Goal: Task Accomplishment & Management: Manage account settings

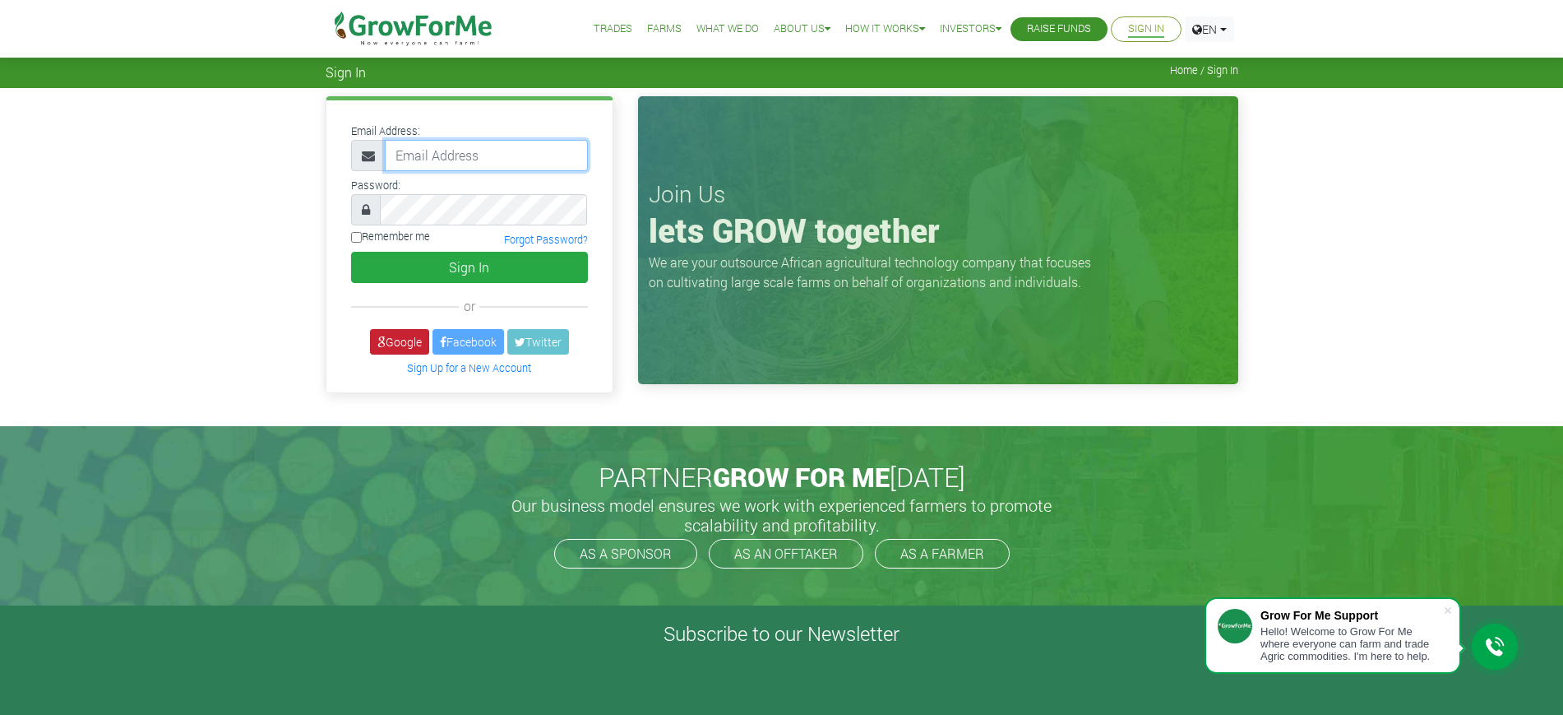
type input "mawuli@growforme.com"
click at [395, 338] on link "Google" at bounding box center [399, 341] width 59 height 25
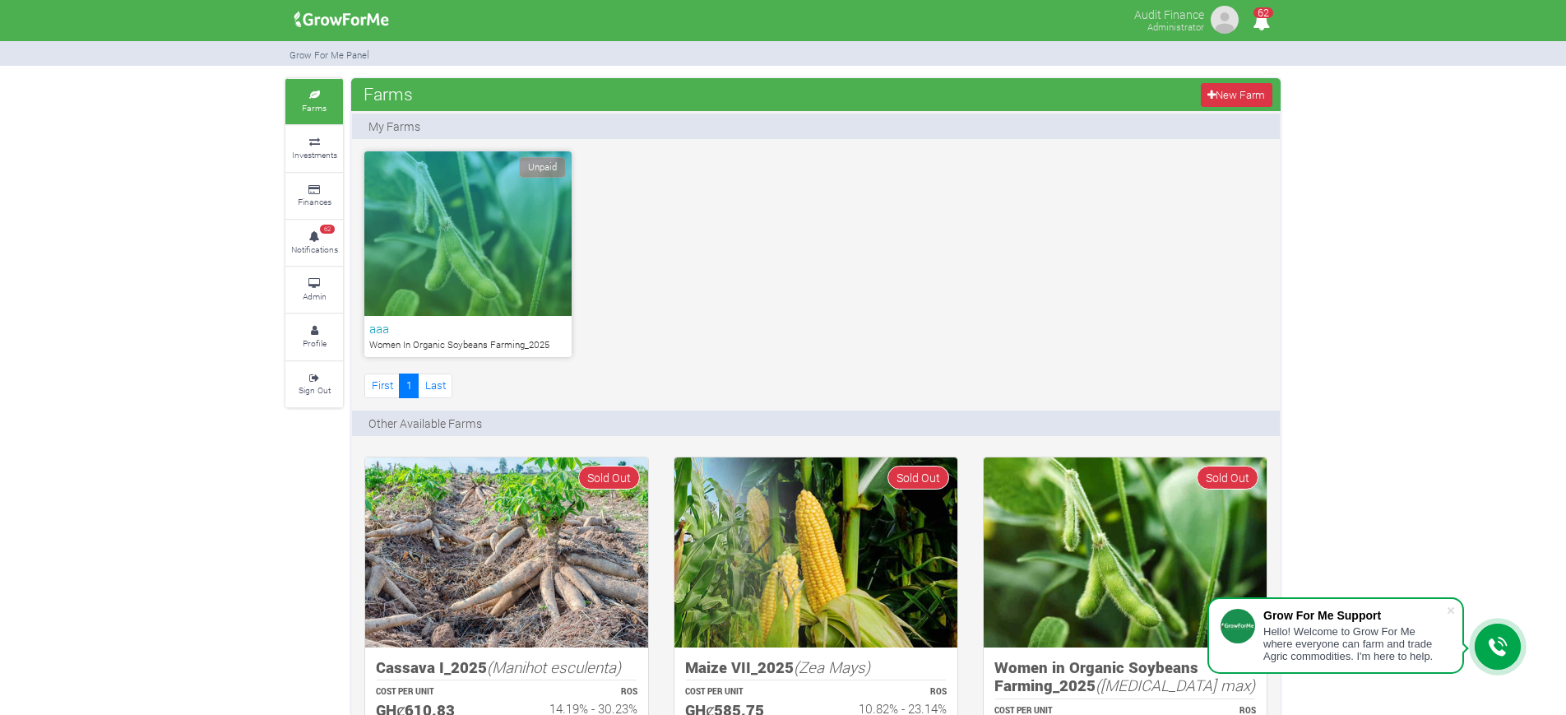
click at [804, 291] on div "Unpaid aaa Women In Organic Soybeans Farming_2025 First 1 Last" at bounding box center [816, 276] width 928 height 250
click at [805, 289] on div "Unpaid aaa Women In Organic Soybeans Farming_2025 First 1 Last" at bounding box center [816, 276] width 928 height 250
click at [313, 274] on link "Admin" at bounding box center [314, 289] width 58 height 45
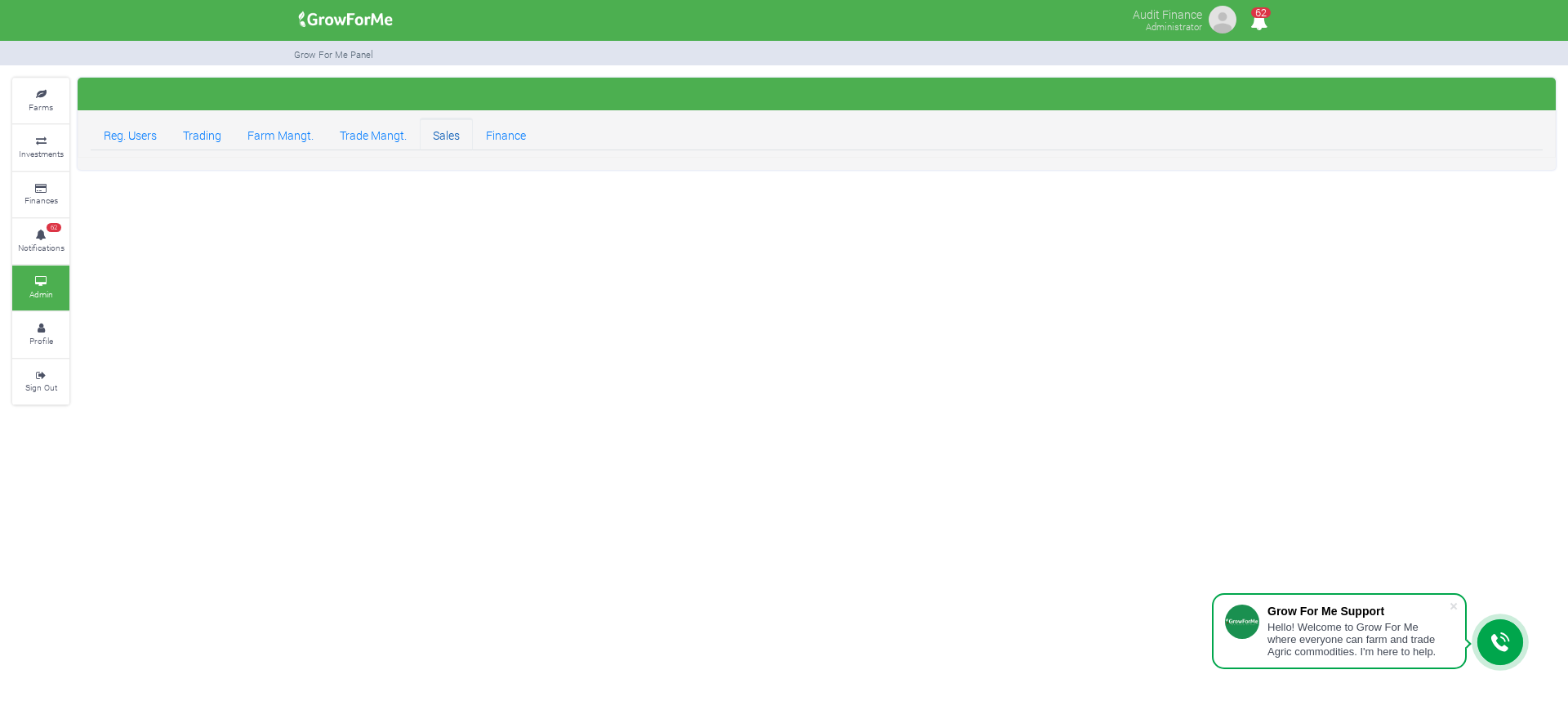
click at [450, 136] on link "Sales" at bounding box center [446, 133] width 53 height 33
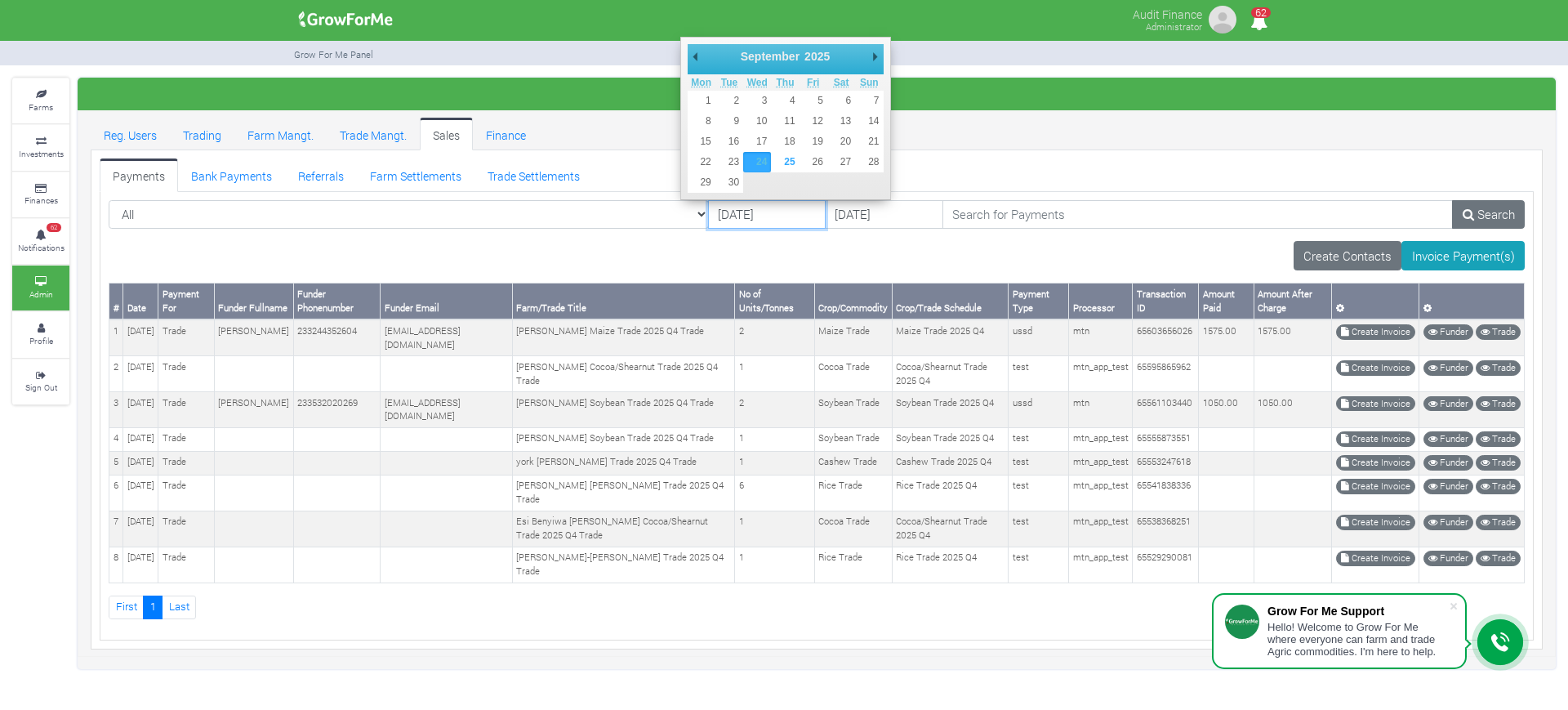
click at [708, 214] on input "[DATE]" at bounding box center [767, 214] width 117 height 30
type input "[DATE]"
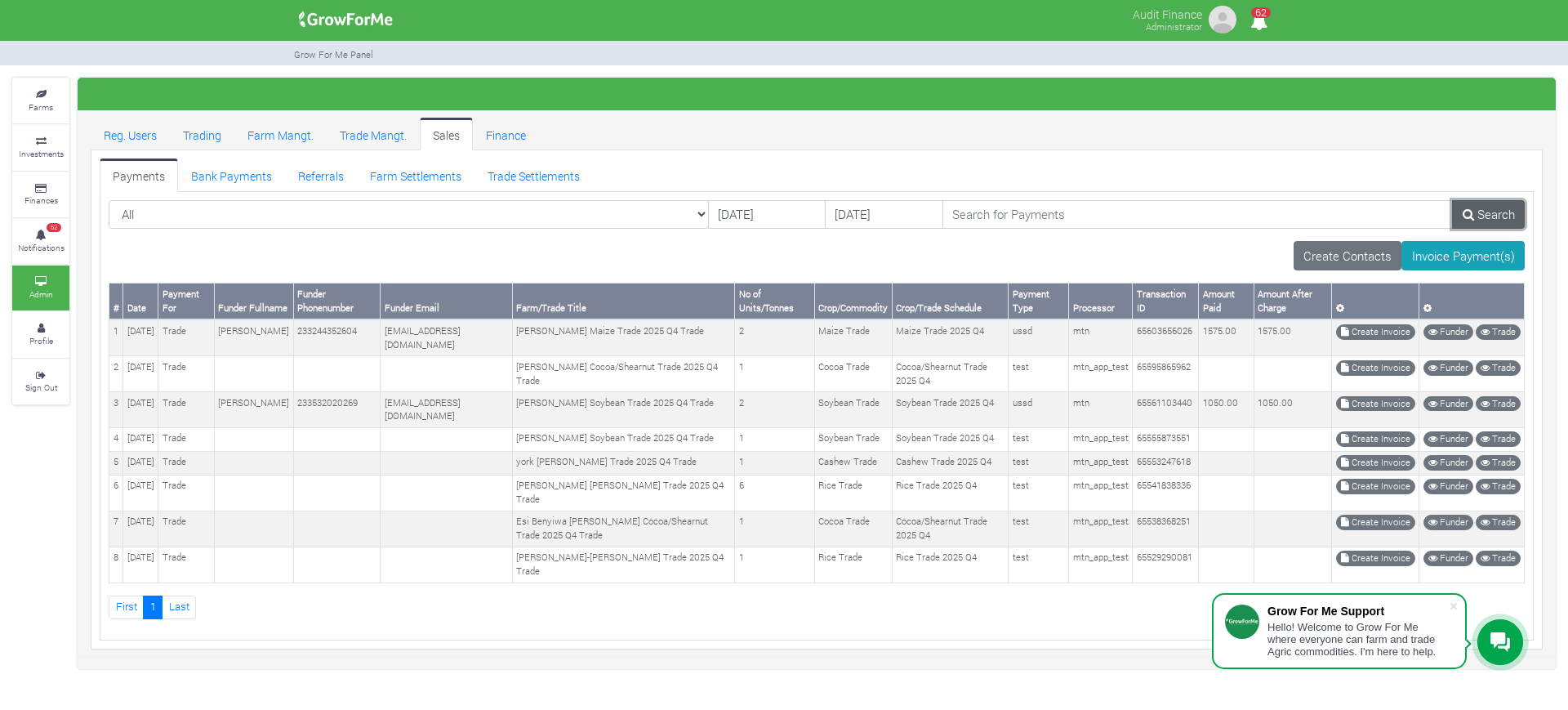
click at [1472, 214] on icon at bounding box center [1469, 214] width 12 height 12
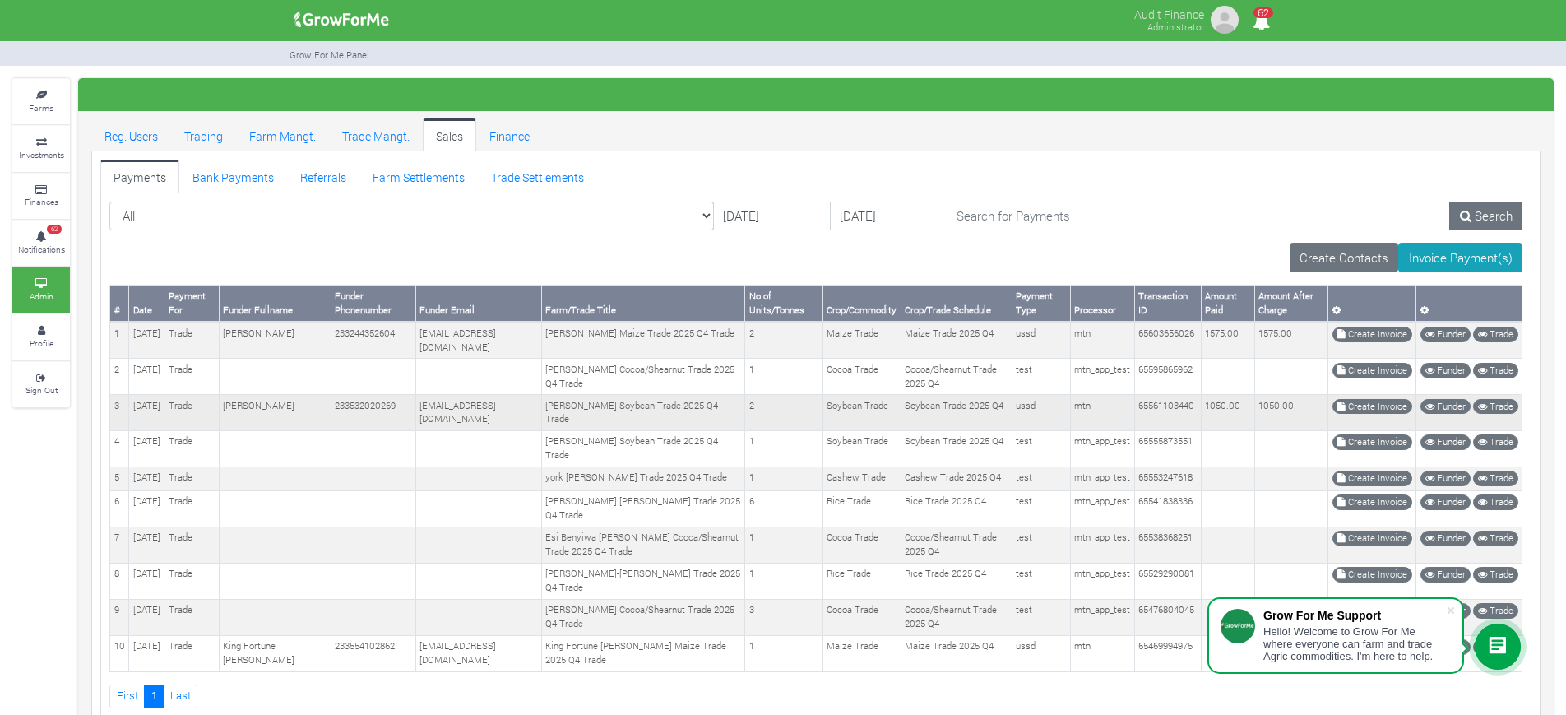
scroll to position [56, 0]
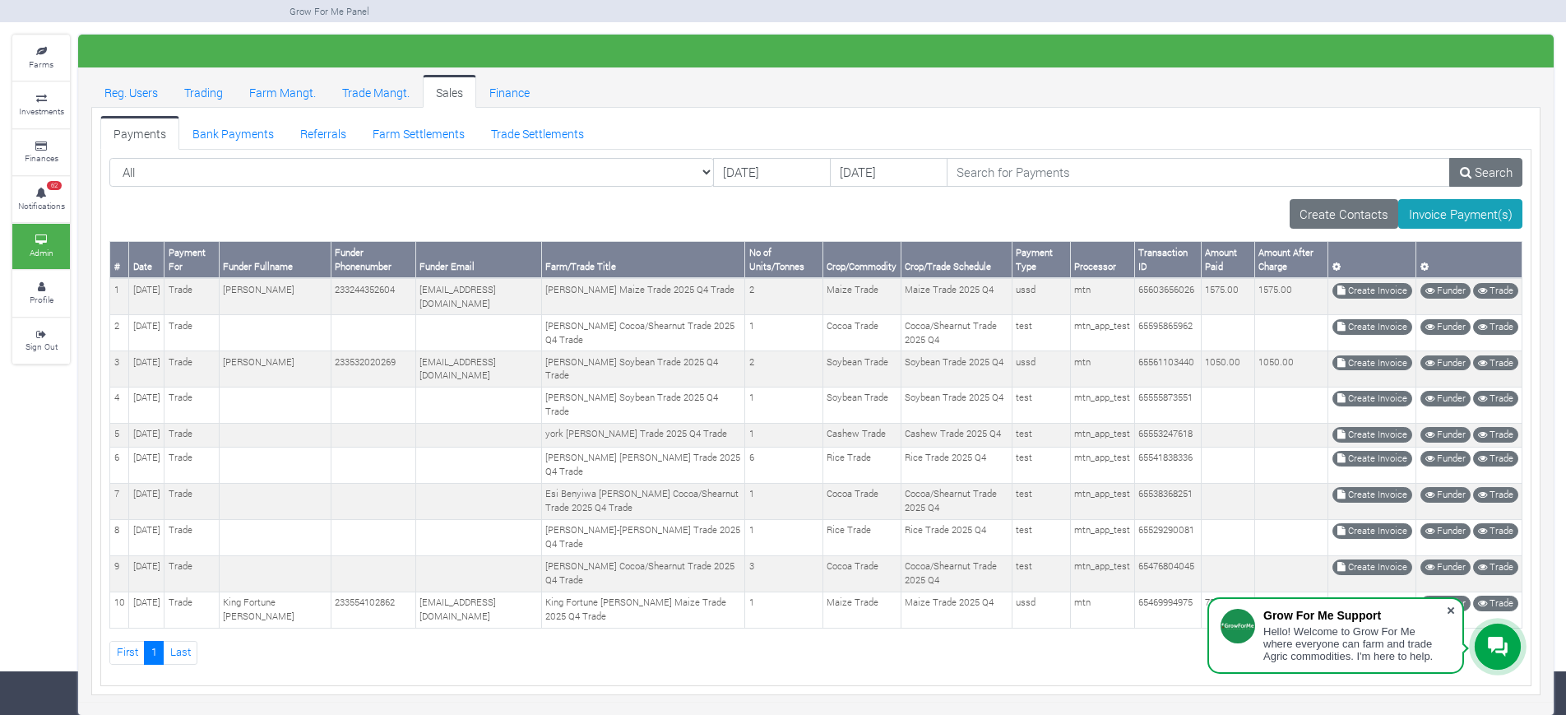
click at [1454, 603] on span at bounding box center [1451, 610] width 16 height 16
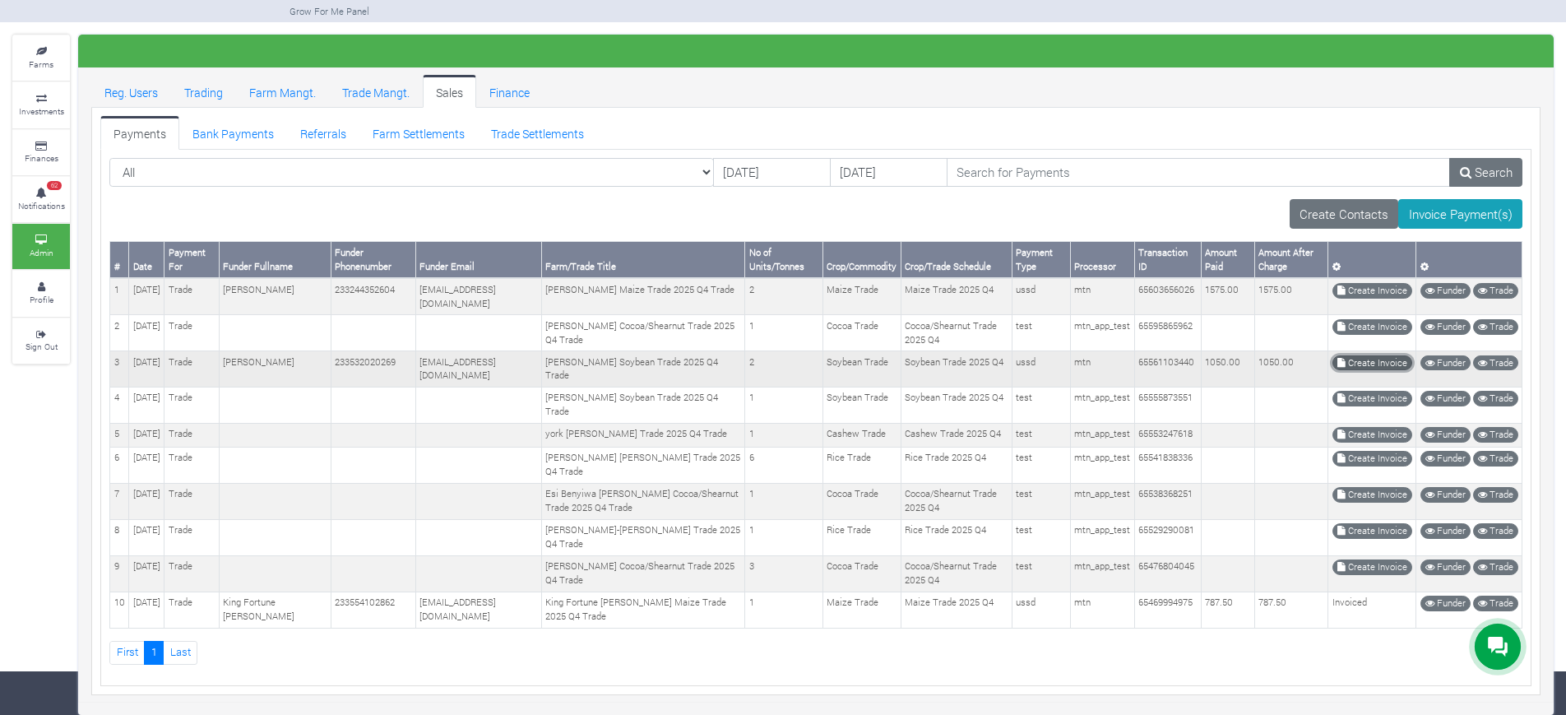
click at [1364, 355] on link "Create Invoice" at bounding box center [1372, 363] width 80 height 16
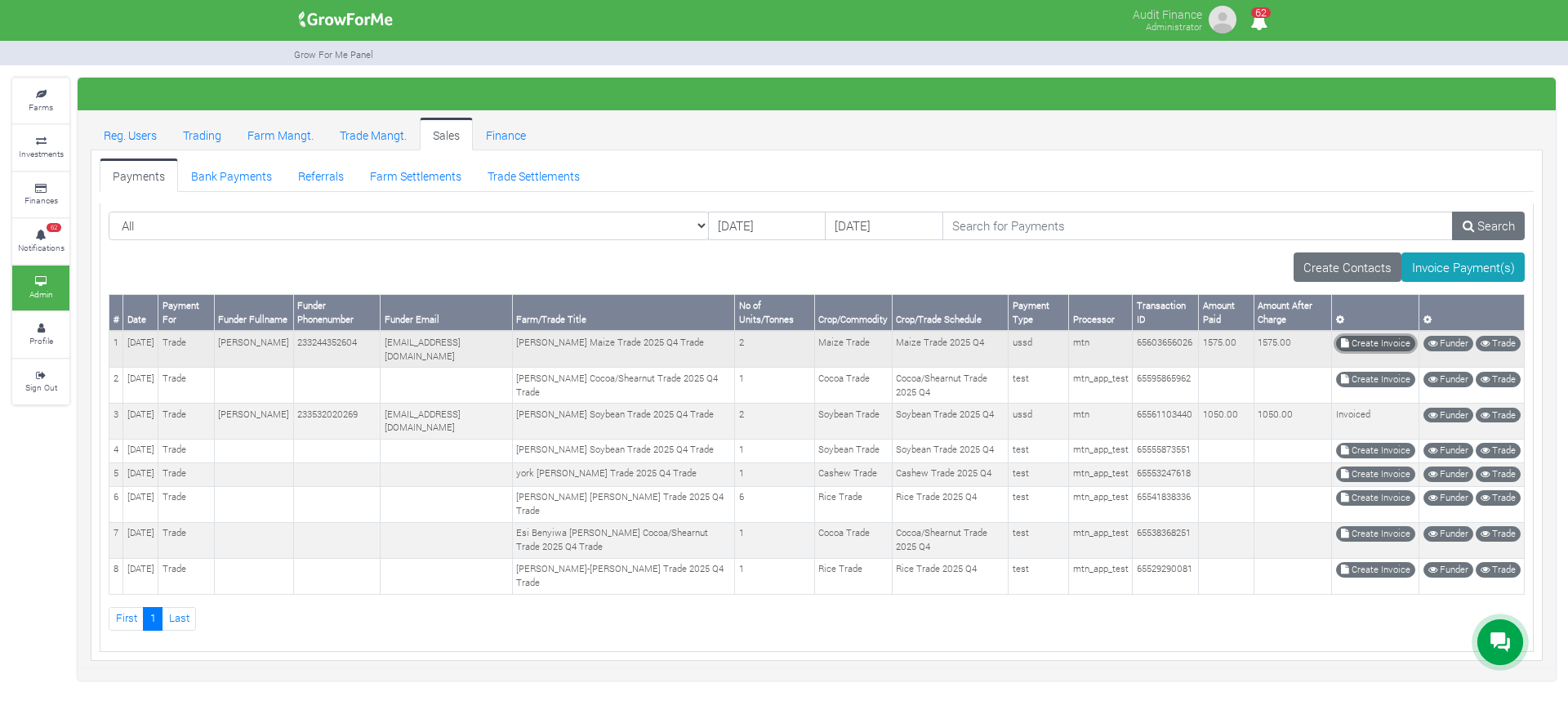
click at [1240, 342] on link "Create Invoice" at bounding box center [1376, 344] width 79 height 16
